Goal: Task Accomplishment & Management: Manage account settings

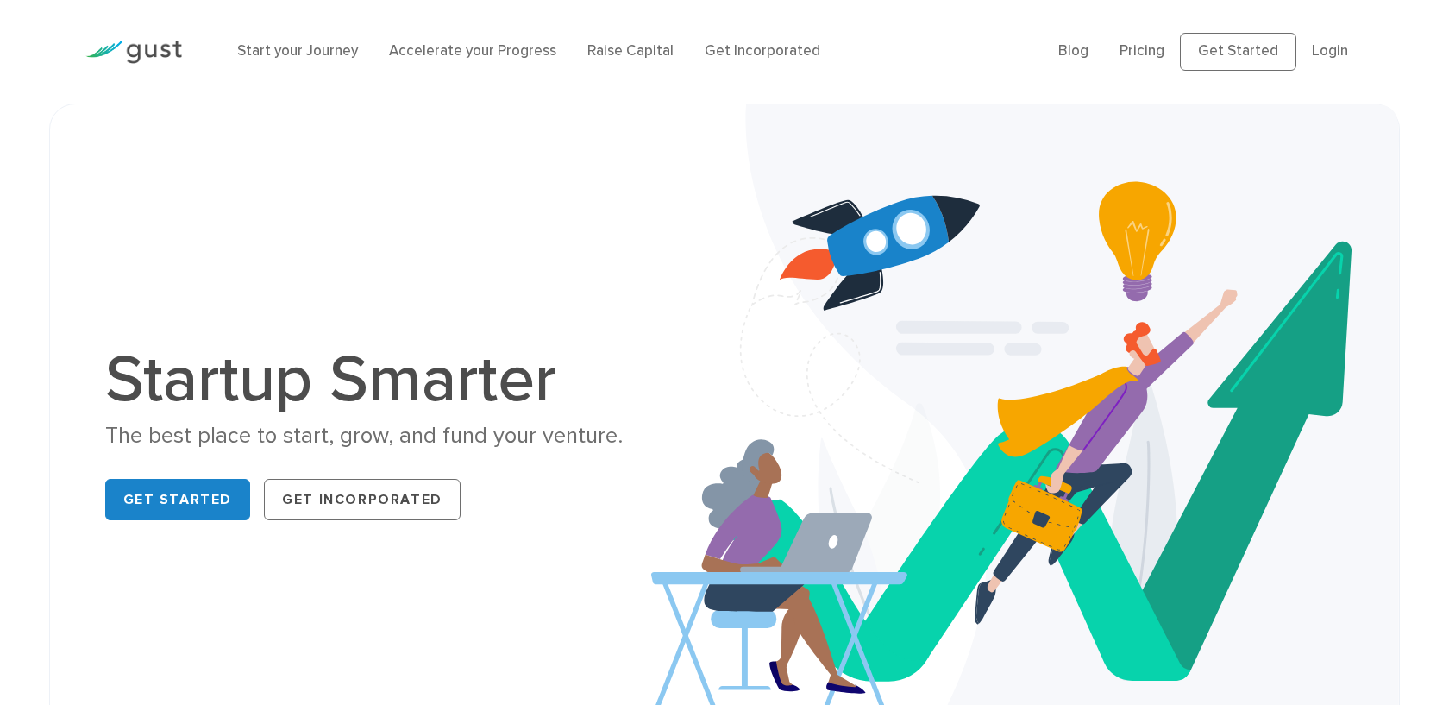
click at [1328, 42] on li "Login" at bounding box center [1330, 52] width 36 height 22
click at [1328, 43] on link "Login" at bounding box center [1330, 50] width 36 height 17
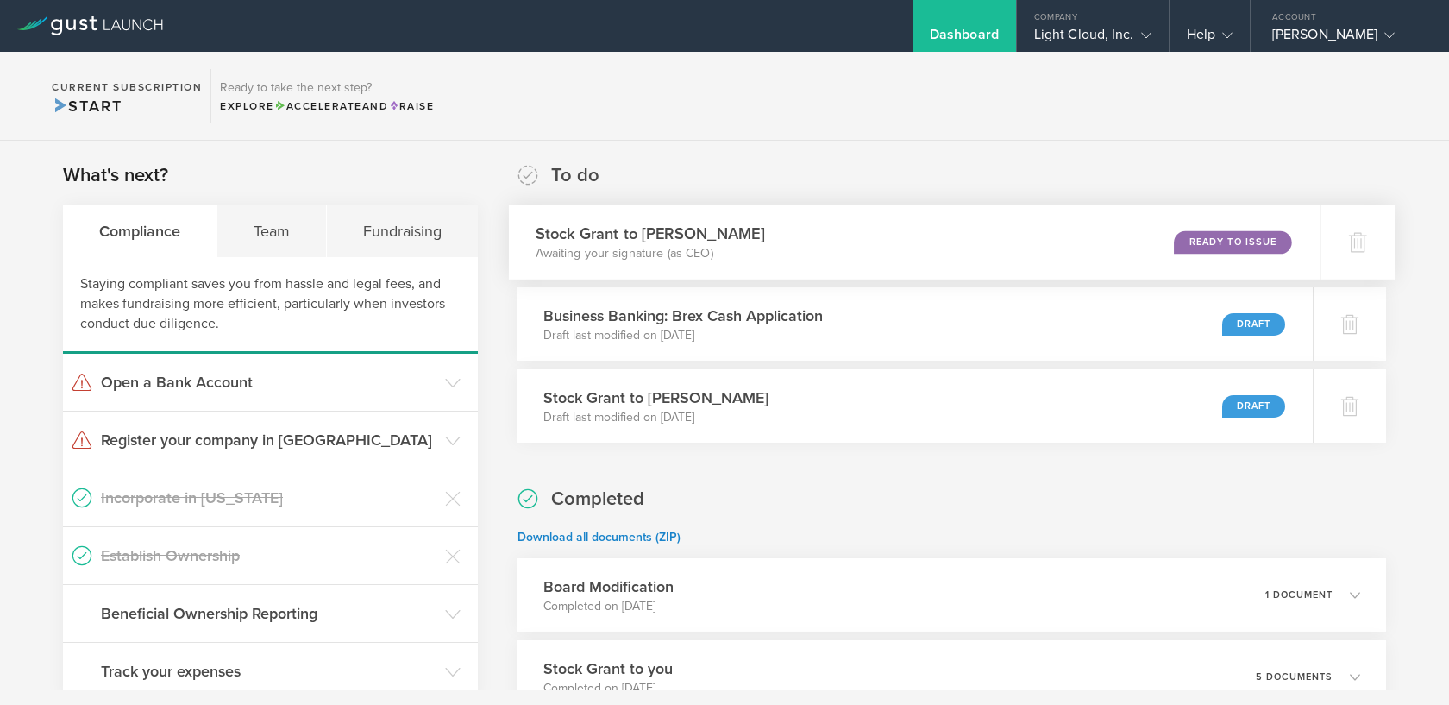
click at [833, 233] on div "Stock Grant to Alexis Ungerer Awaiting your signature (as CEO) Ready to Issue" at bounding box center [915, 241] width 812 height 75
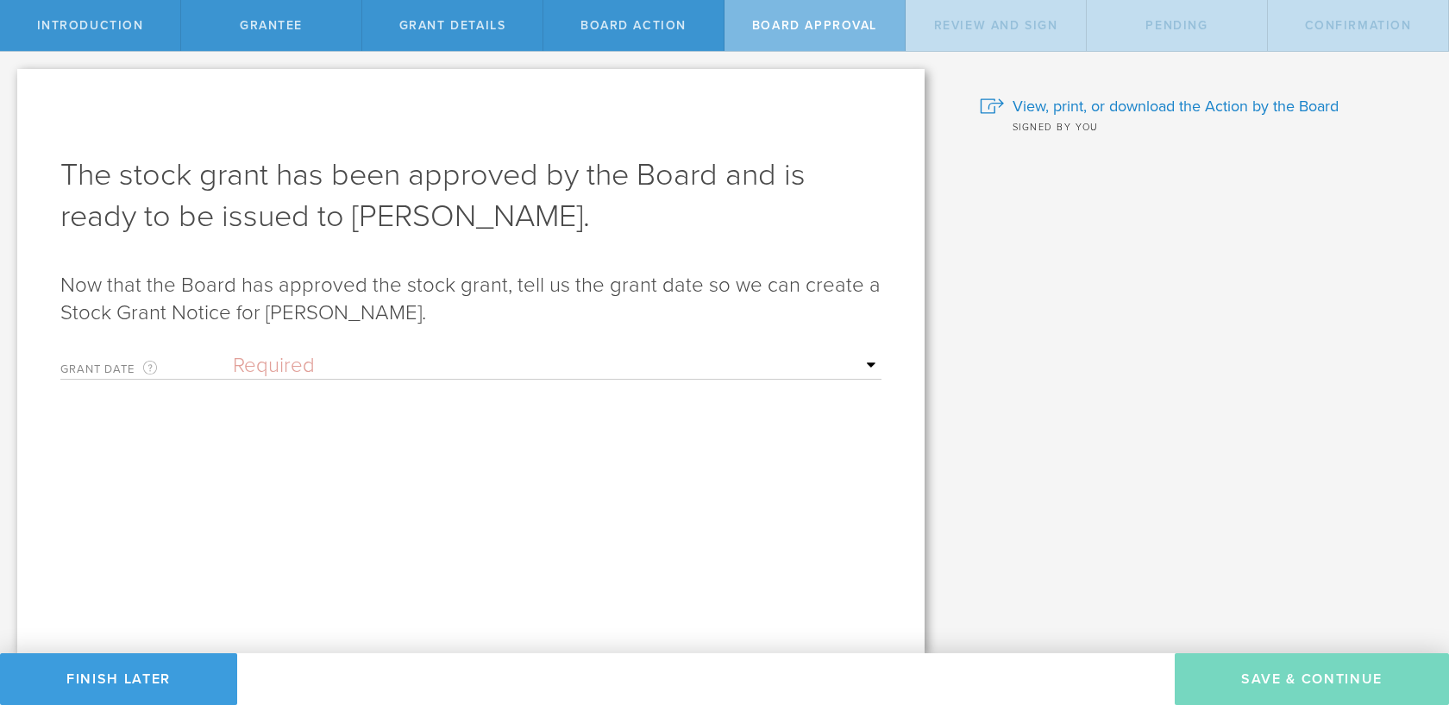
click at [450, 373] on select "Required Upon grantee's signature A specific date" at bounding box center [557, 366] width 649 height 26
select select "uponGranteeSignature"
click at [233, 353] on select "Required Upon grantee's signature A specific date" at bounding box center [557, 366] width 649 height 26
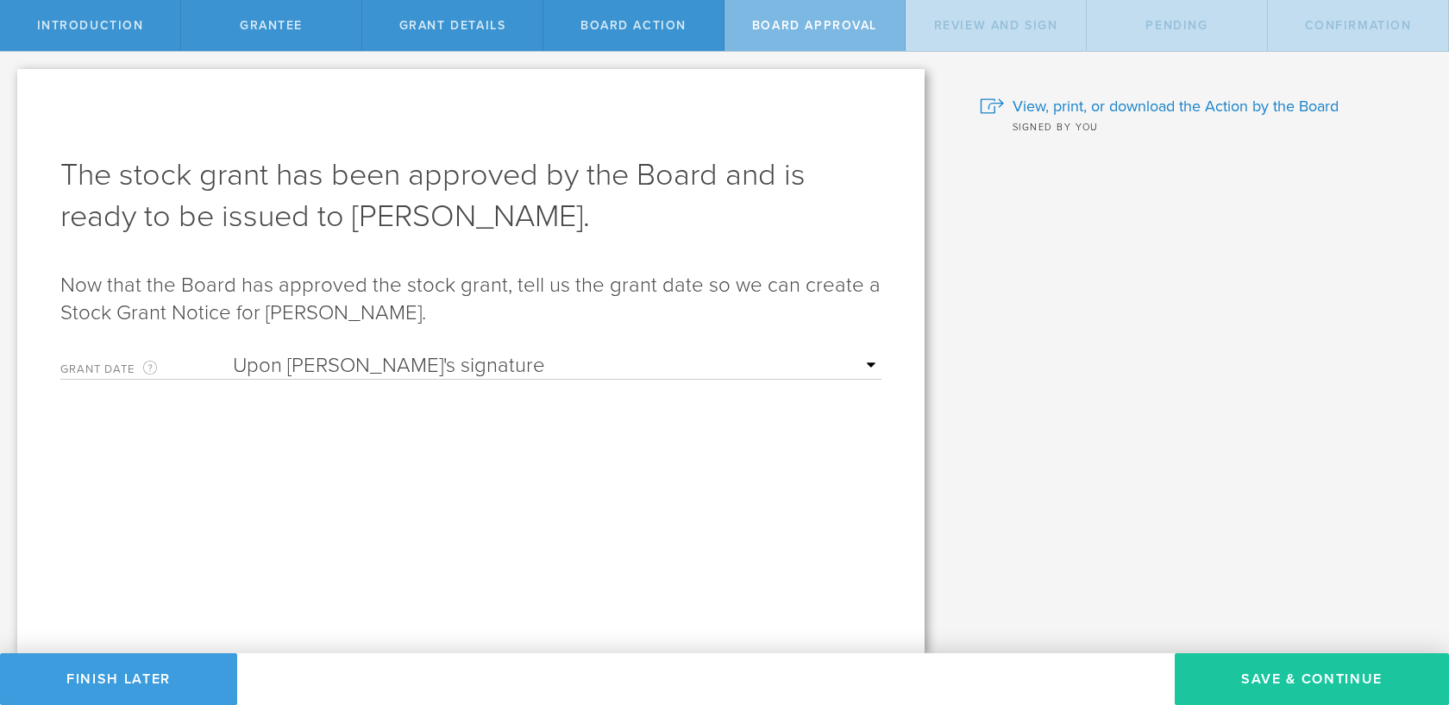
click at [1247, 671] on button "Save & Continue" at bounding box center [1312, 679] width 274 height 52
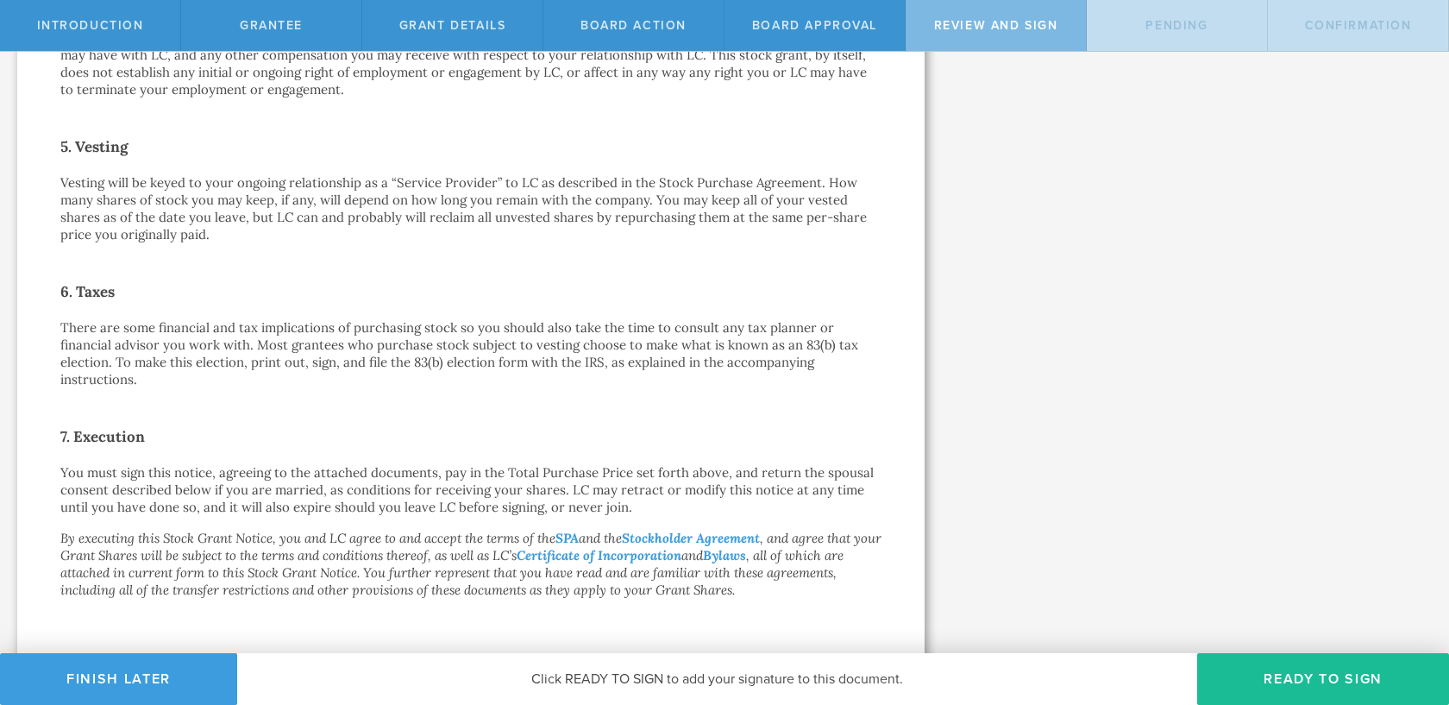
scroll to position [1132, 0]
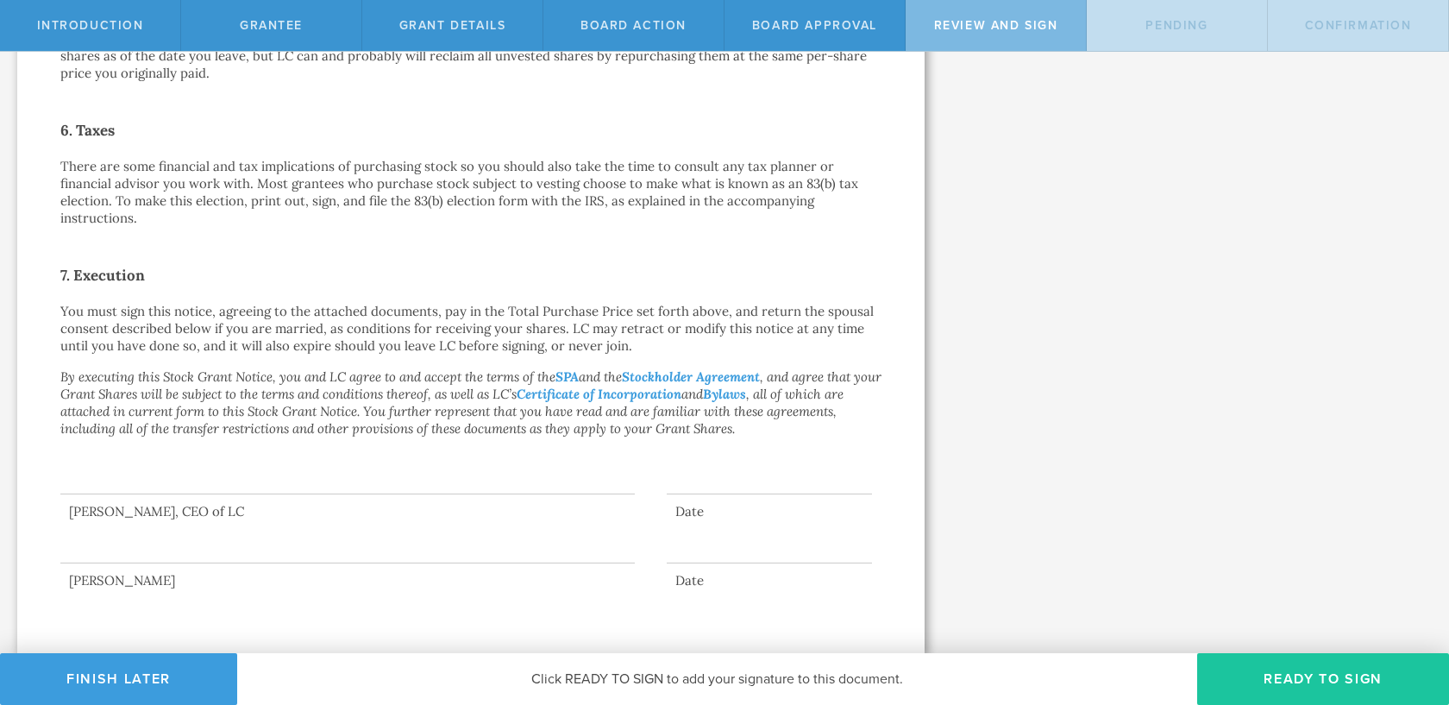
click at [1285, 676] on button "Ready to Sign" at bounding box center [1323, 679] width 252 height 52
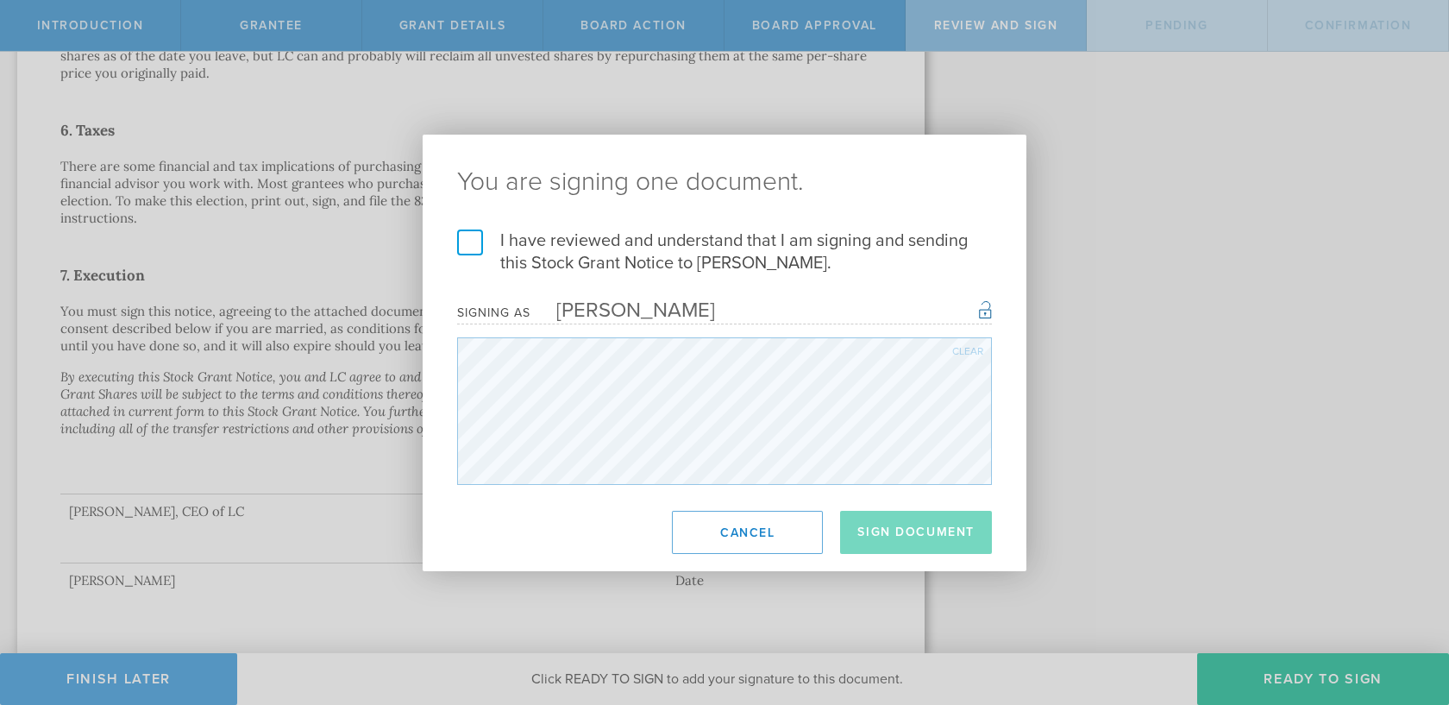
click at [666, 246] on label "I have reviewed and understand that I am signing and sending this Stock Grant N…" at bounding box center [724, 251] width 535 height 45
click at [0, 0] on input "I have reviewed and understand that I am signing and sending this Stock Grant N…" at bounding box center [0, 0] width 0 height 0
click at [929, 542] on button "Sign Document" at bounding box center [916, 532] width 152 height 43
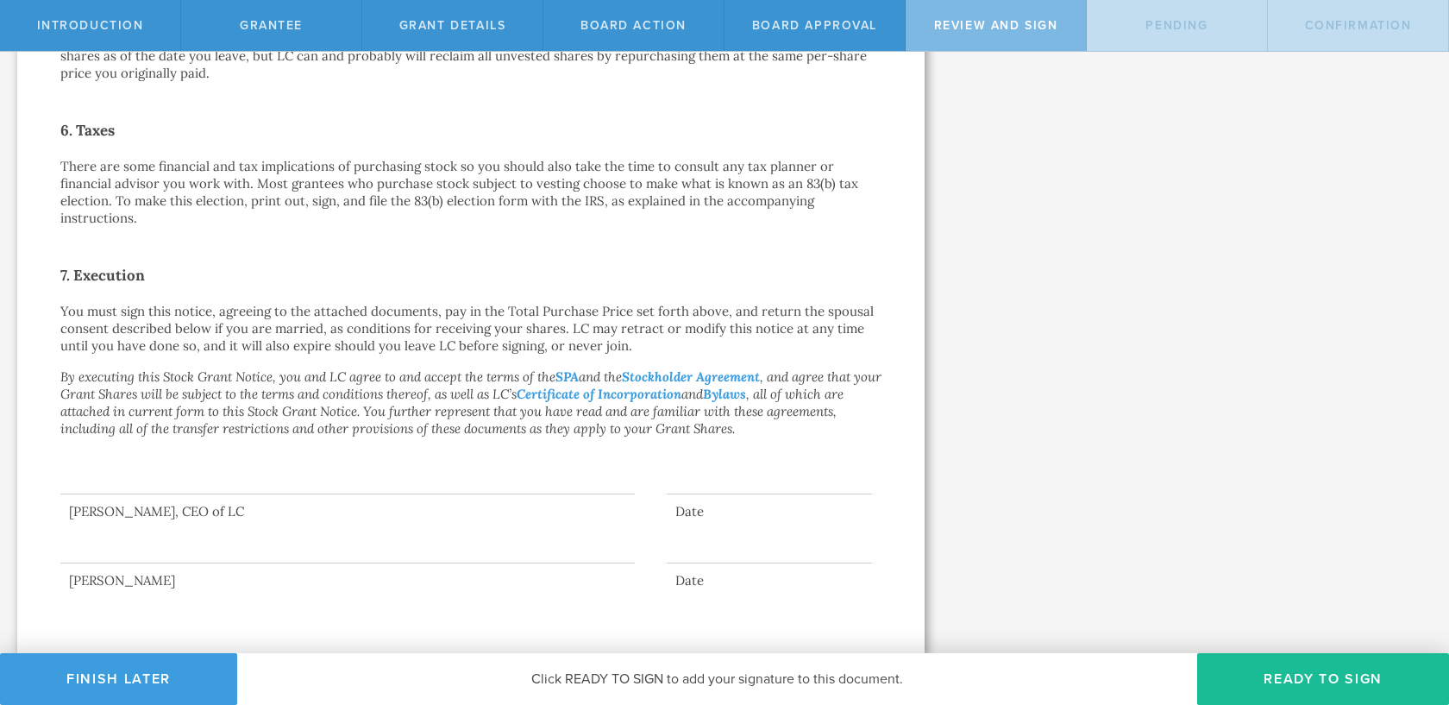
scroll to position [0, 0]
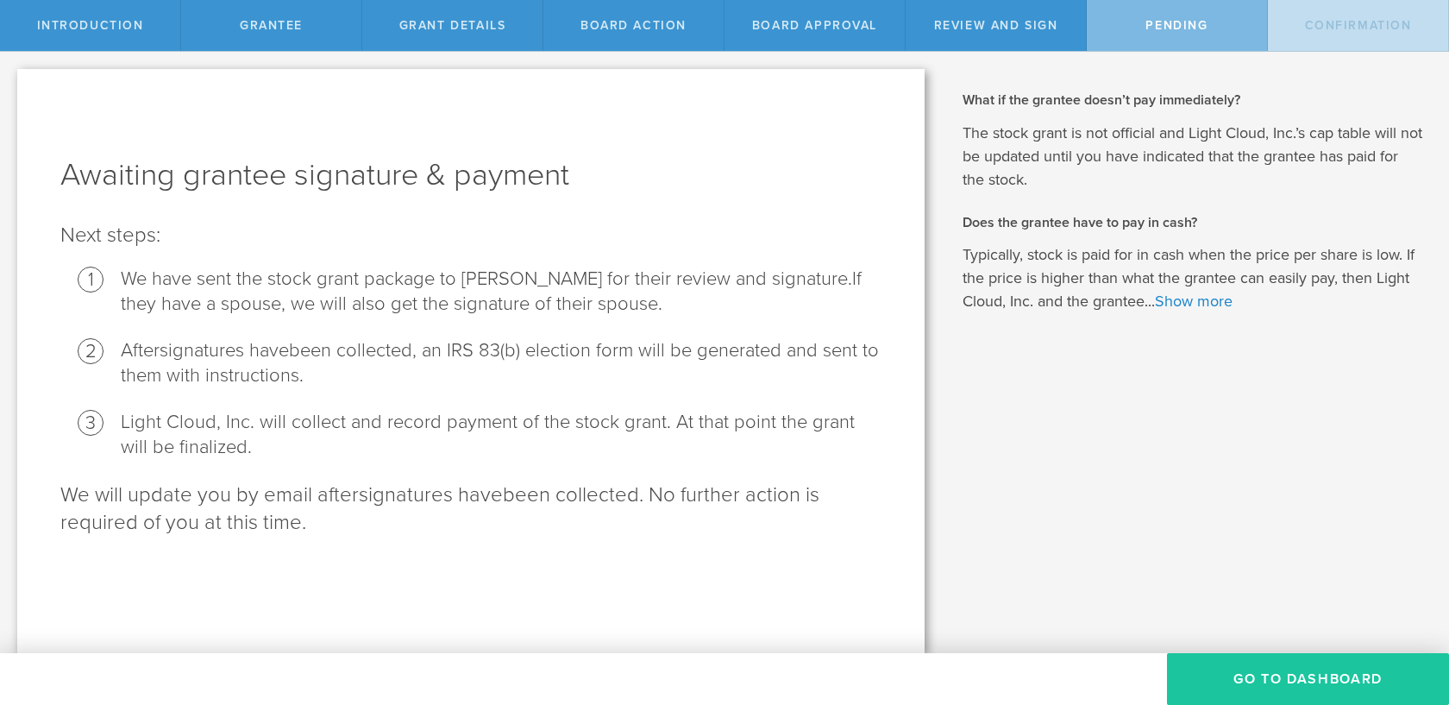
click at [1294, 689] on button "Go To Dashboard" at bounding box center [1308, 679] width 282 height 52
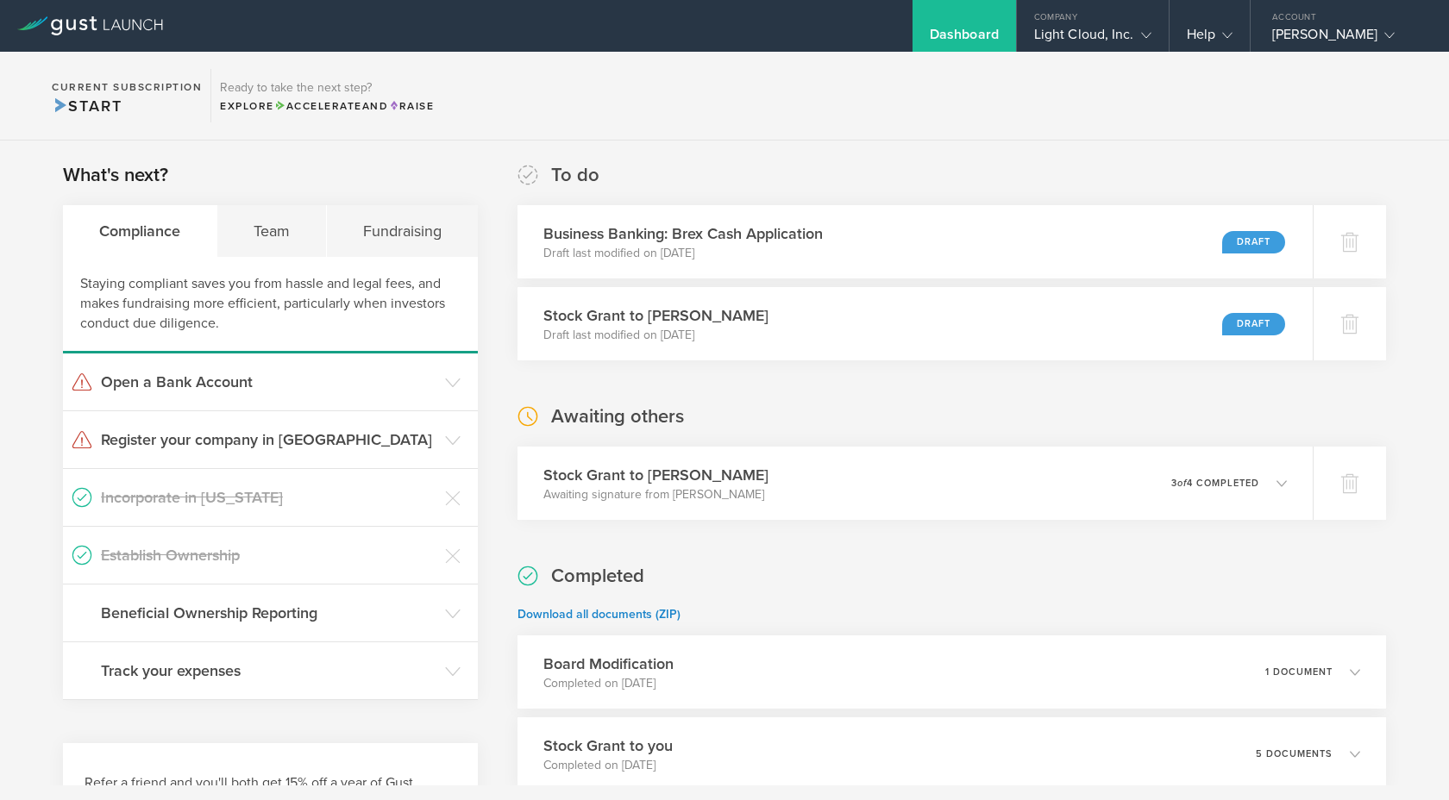
click at [661, 105] on section "Current Subscription Start Ready to take the next step? Explore Accelerate and …" at bounding box center [724, 96] width 1449 height 89
click at [768, 474] on div "Stock Grant to Alexis Ungerer Awaiting signature from Alexis Ungerer 0 undelive…" at bounding box center [915, 483] width 812 height 75
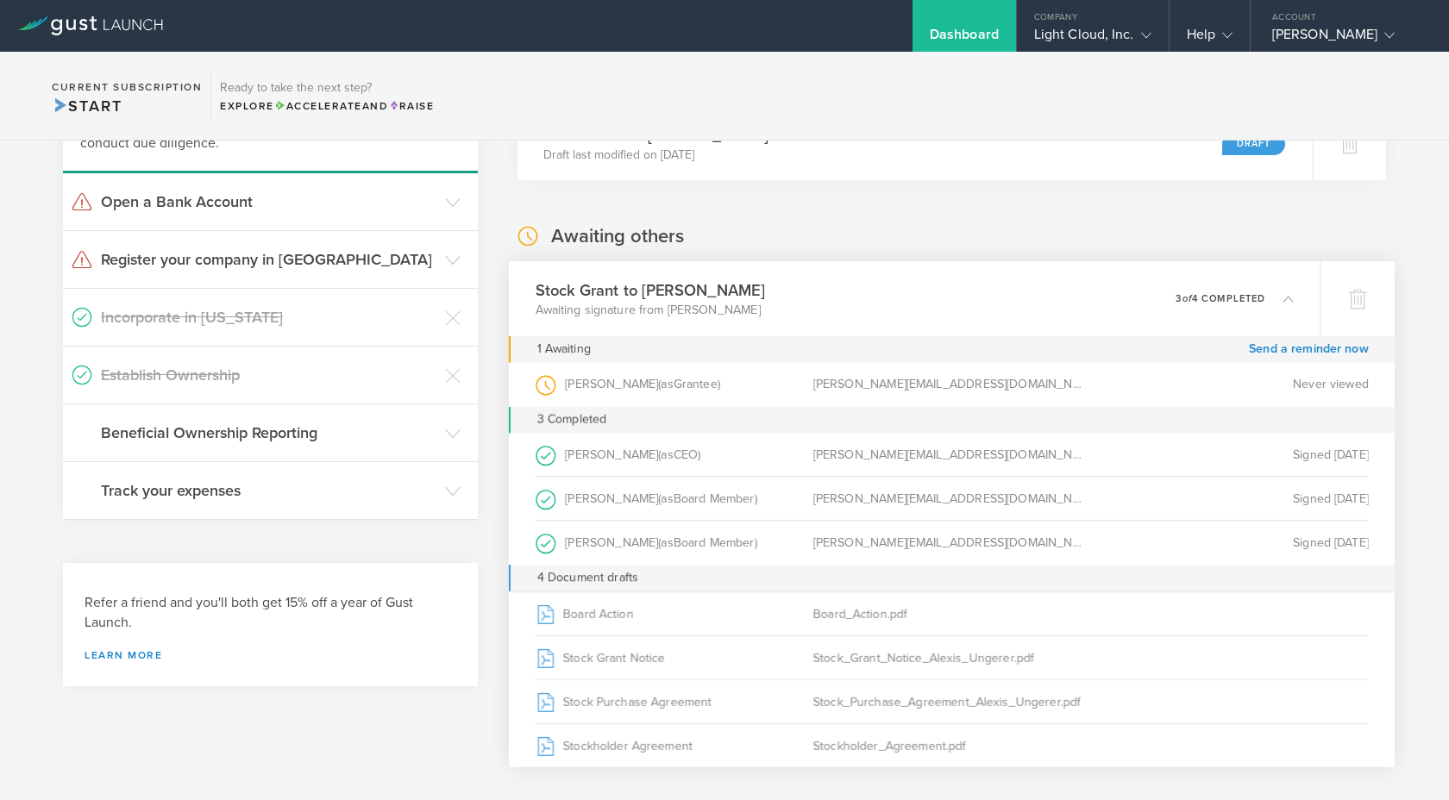
scroll to position [224, 0]
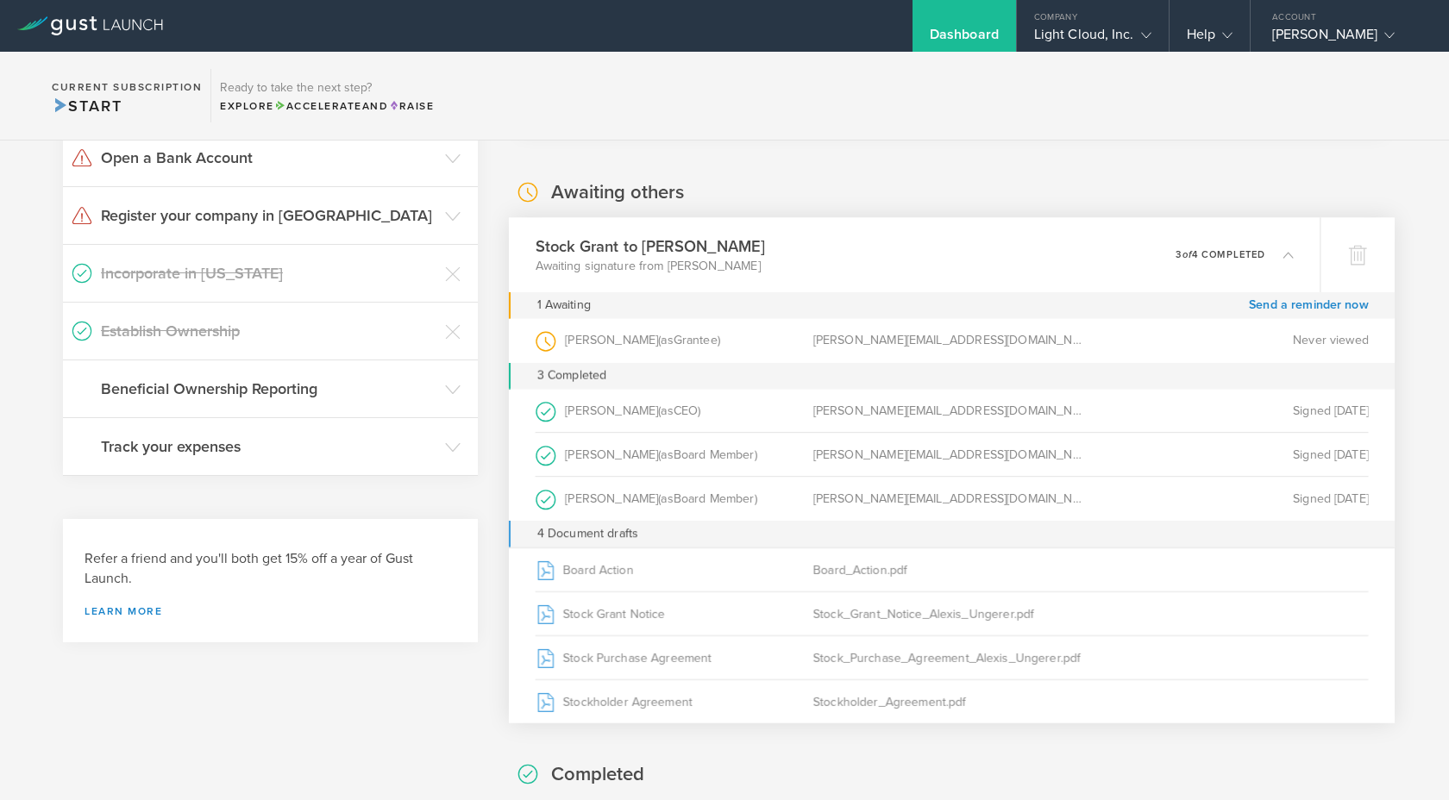
click at [787, 160] on section "To do Business Banking: Brex Cash Application Draft last modified on Sep 22, 20…" at bounding box center [951, 608] width 868 height 1340
